Goal: Register for event/course

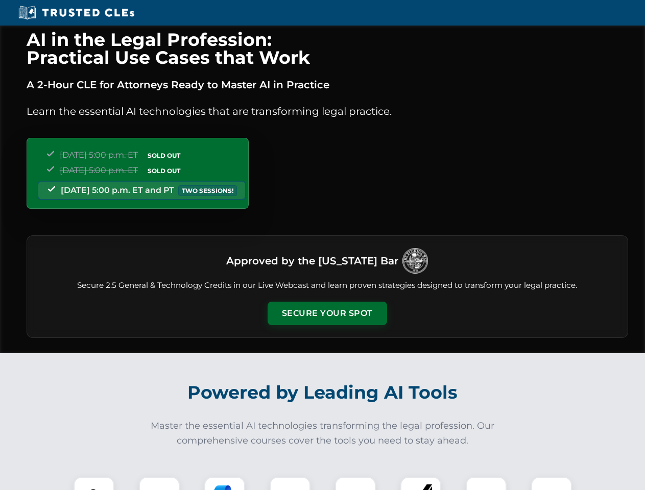
click at [327, 313] on button "Secure Your Spot" at bounding box center [327, 313] width 119 height 23
click at [94, 483] on img at bounding box center [94, 497] width 30 height 30
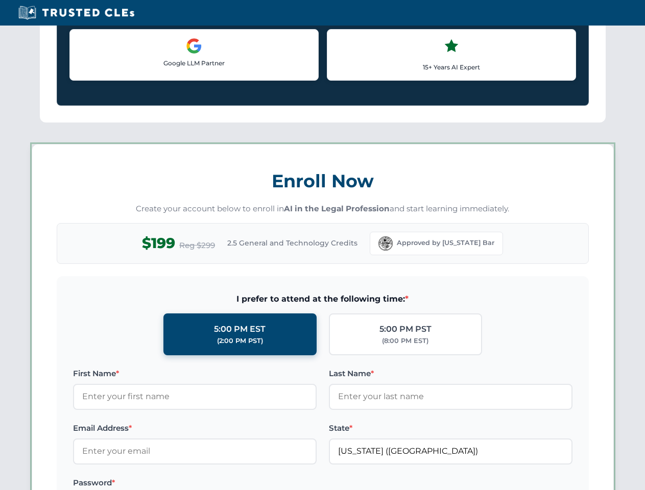
click at [290, 483] on label "Password *" at bounding box center [195, 483] width 244 height 12
